Goal: Find contact information: Find contact information

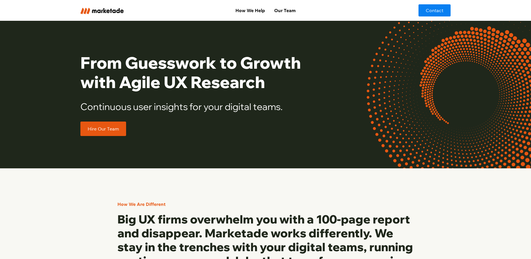
click at [112, 128] on link "Hire Our Team" at bounding box center [103, 129] width 46 height 14
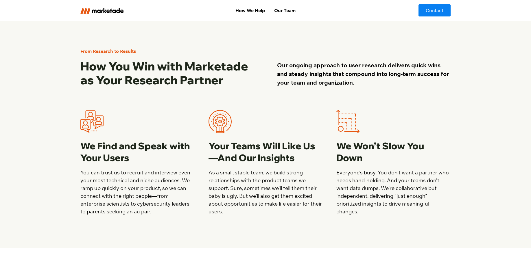
scroll to position [493, 0]
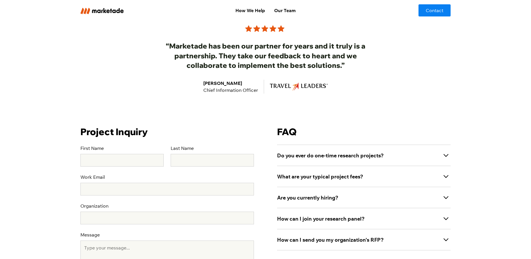
scroll to position [135, 0]
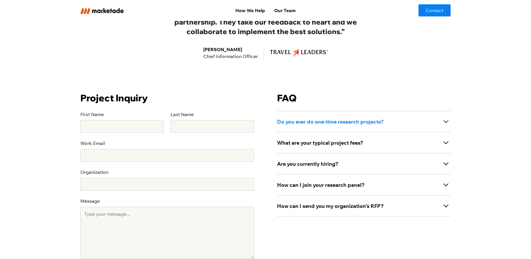
click at [446, 122] on icon at bounding box center [445, 122] width 5 height 3
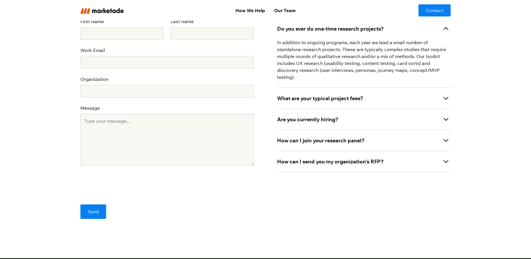
scroll to position [105, 0]
